Goal: Information Seeking & Learning: Understand process/instructions

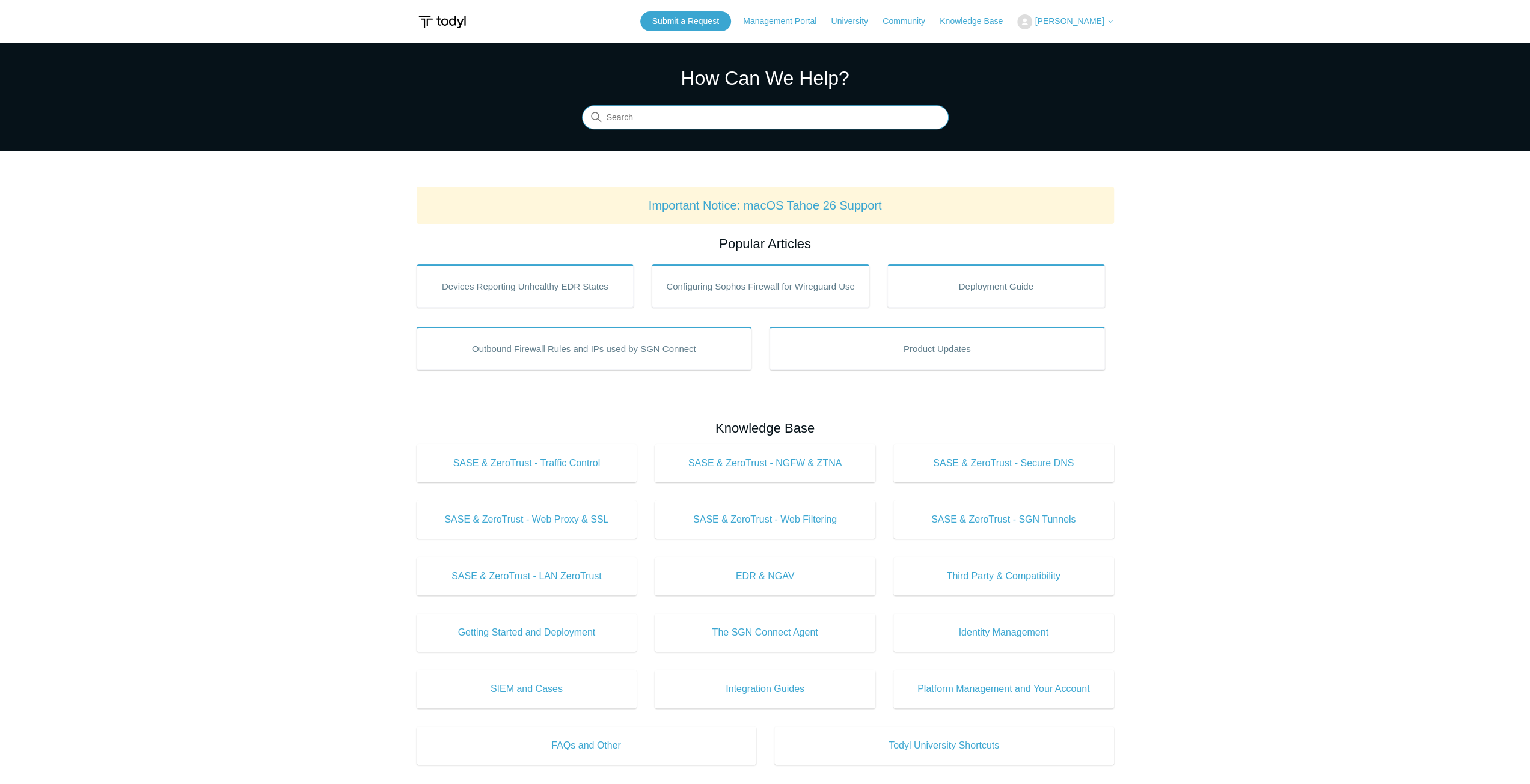
click at [761, 121] on input "Search" at bounding box center [765, 118] width 366 height 24
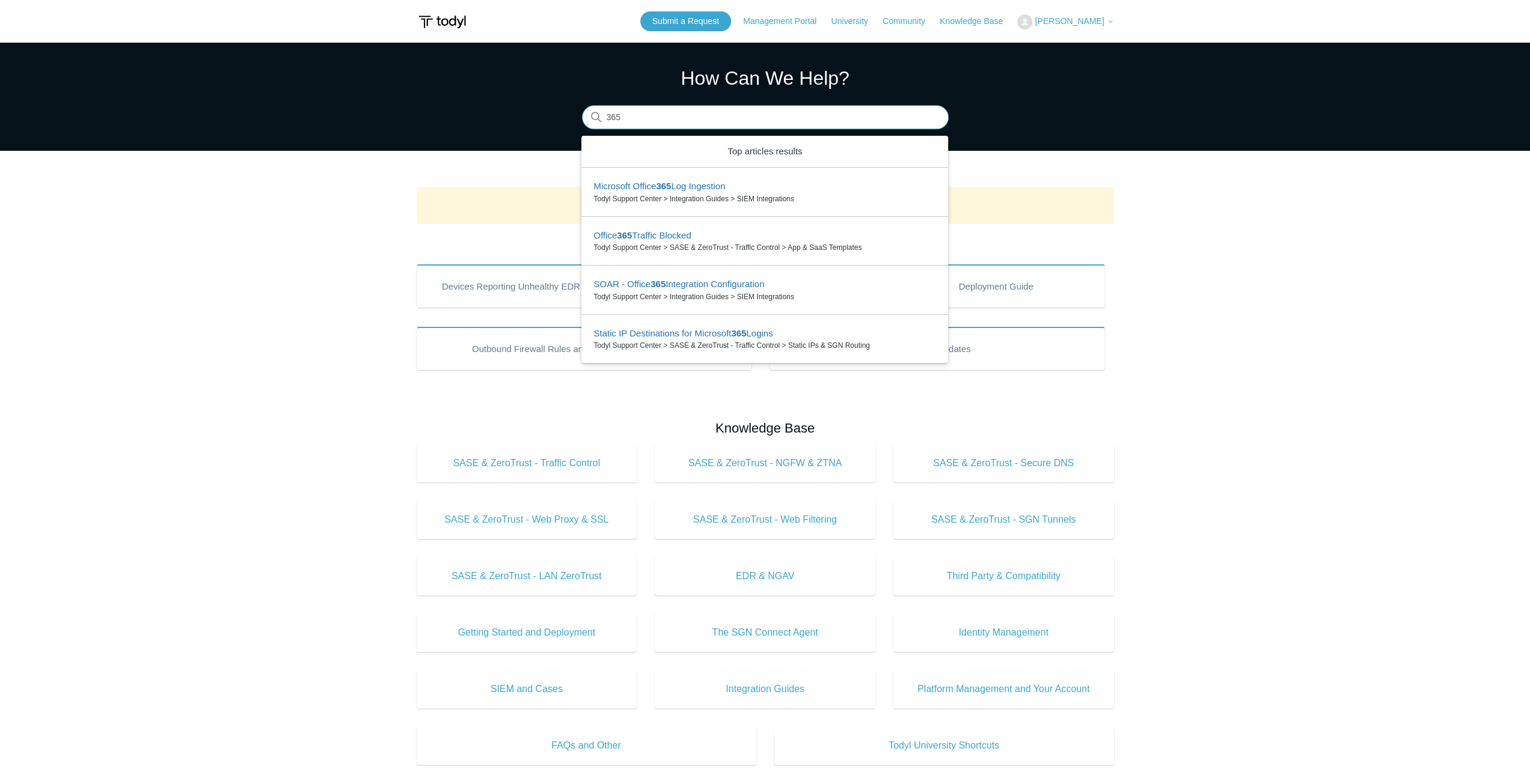
type input "365"
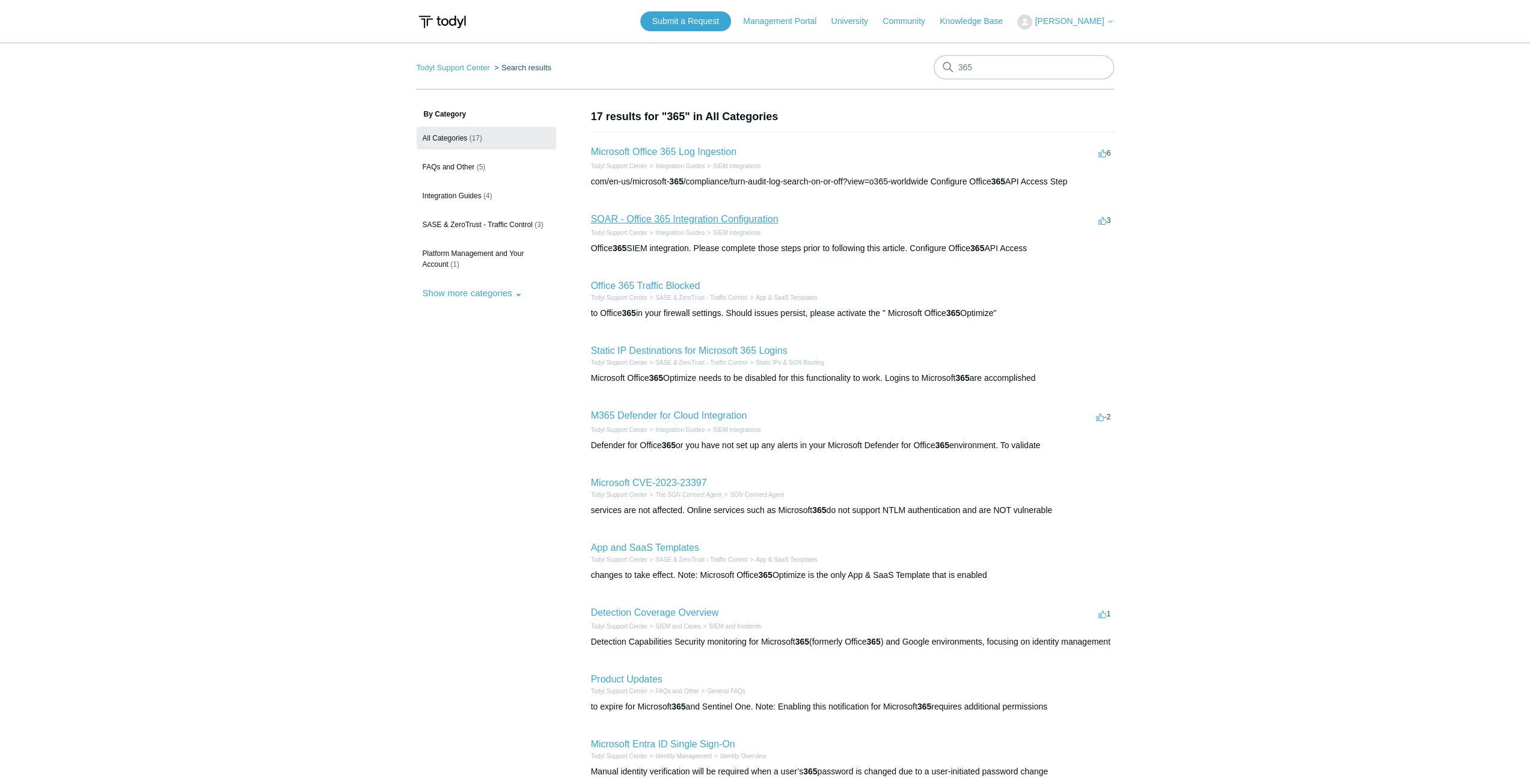
click at [716, 219] on link "SOAR - Office 365 Integration Configuration" at bounding box center [685, 219] width 187 height 10
